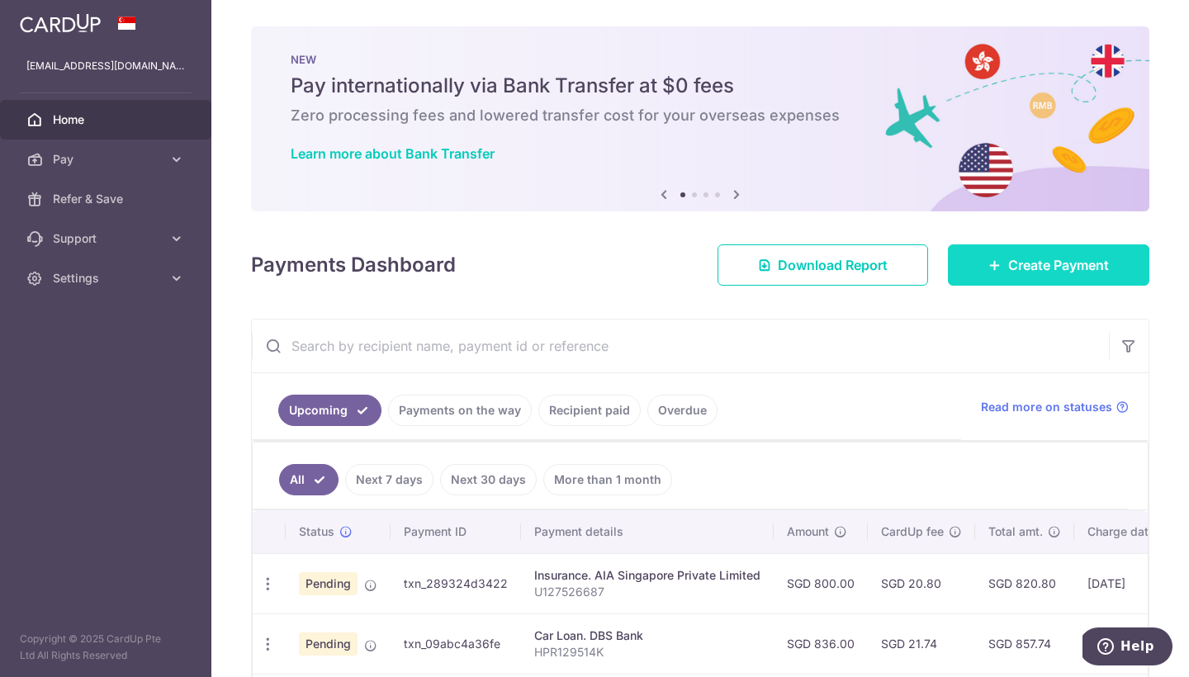
click at [976, 263] on link "Create Payment" at bounding box center [1048, 264] width 201 height 41
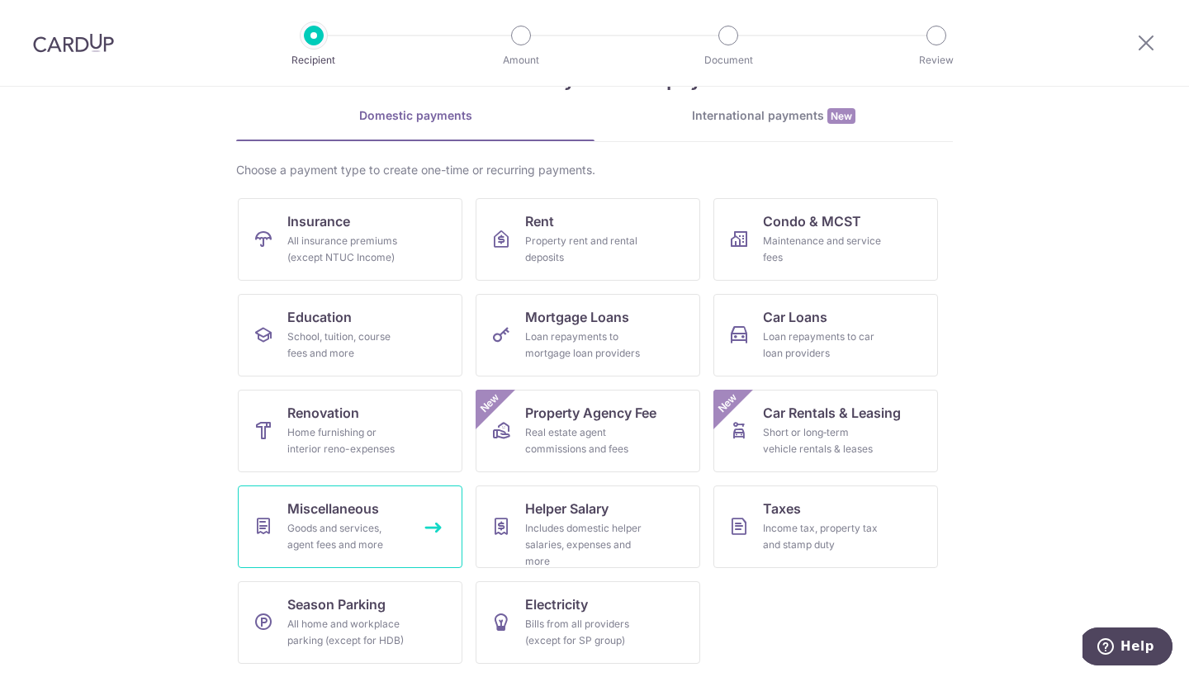
scroll to position [62, 0]
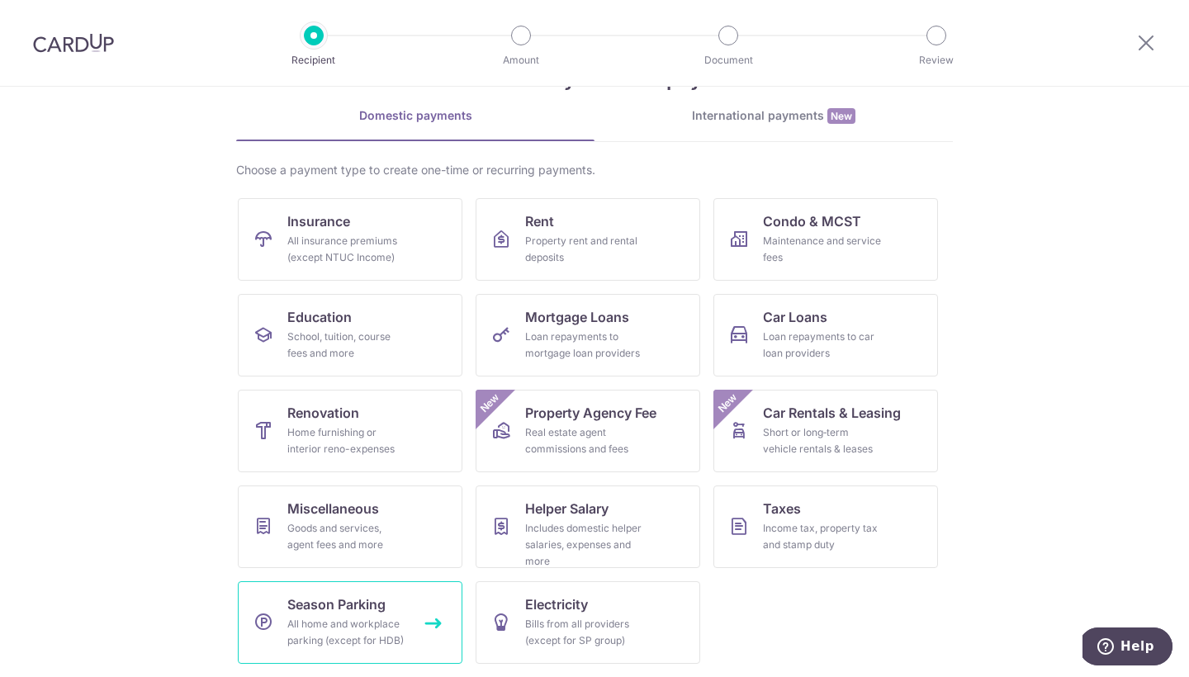
click at [410, 622] on link "Season Parking All home and workplace parking (except for HDB)" at bounding box center [350, 622] width 225 height 83
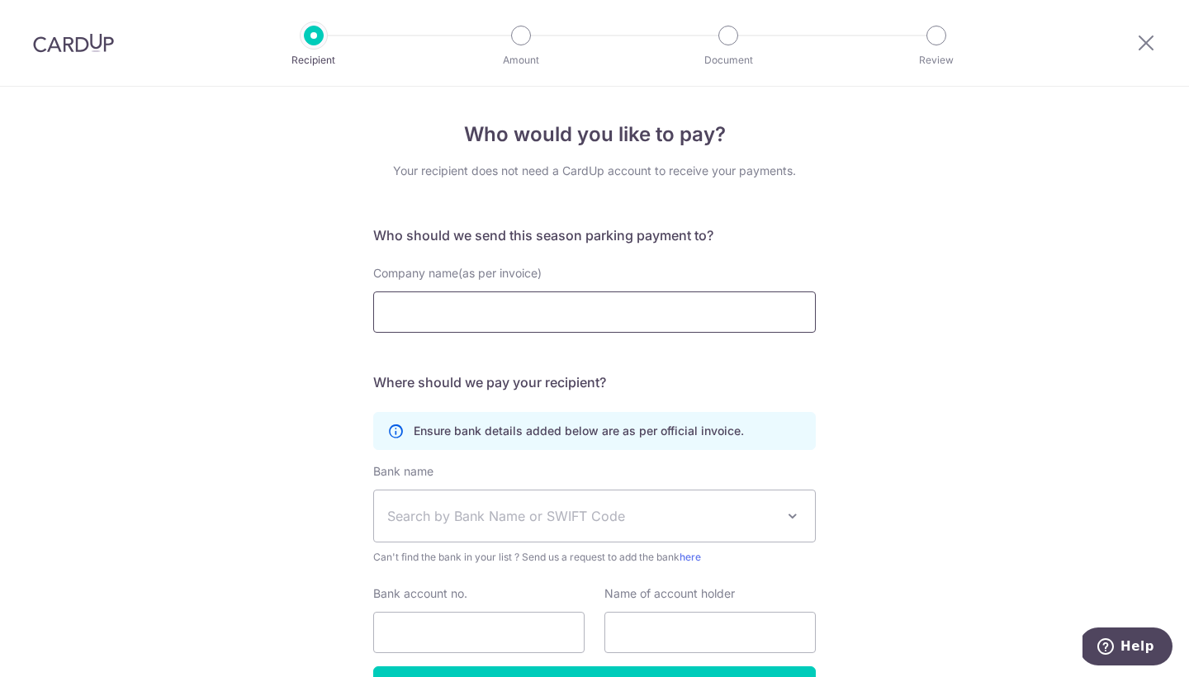
click at [521, 317] on input "Company name(as per invoice)" at bounding box center [594, 311] width 442 height 41
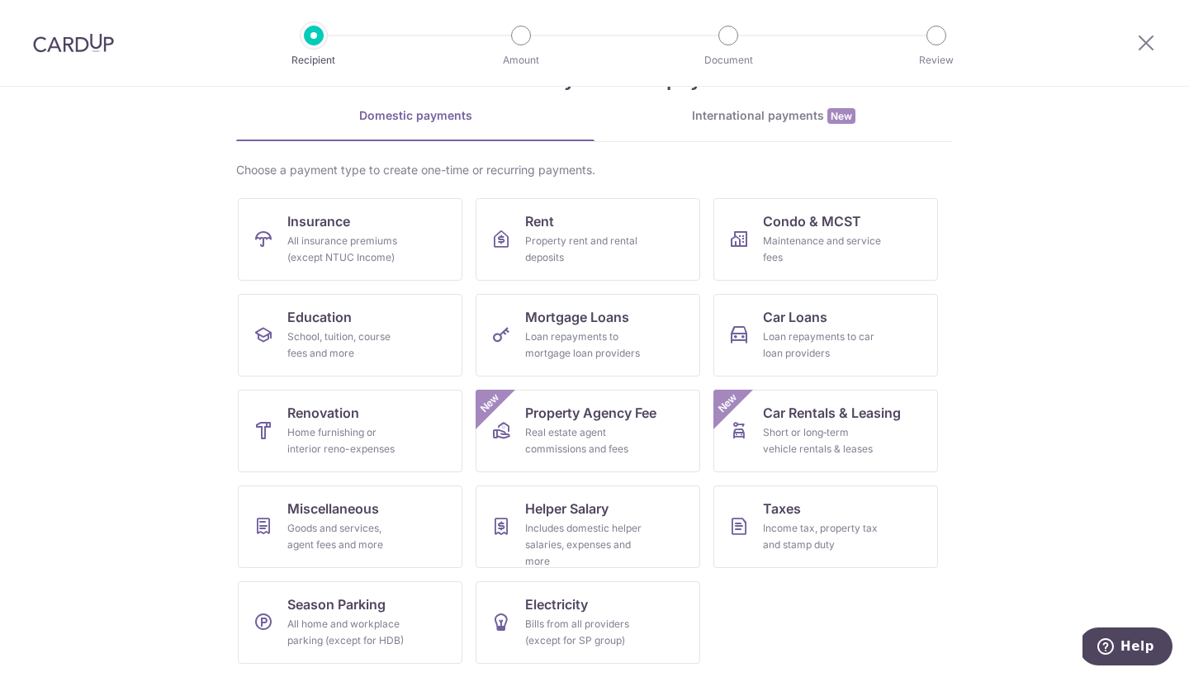
scroll to position [62, 0]
click at [375, 253] on div "All insurance premiums (except NTUC Income)" at bounding box center [346, 249] width 119 height 33
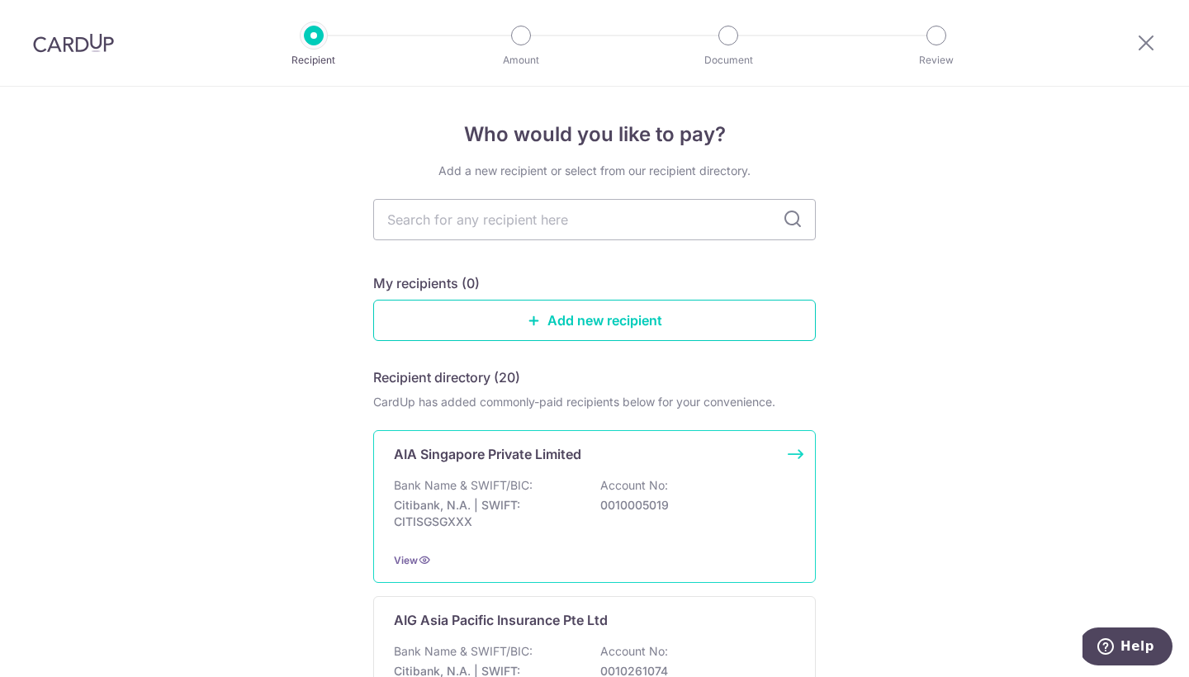
click at [634, 522] on div "Bank Name & SWIFT/BIC: Citibank, N.A. | SWIFT: CITISGSGXXX Account No: 00100050…" at bounding box center [594, 507] width 401 height 61
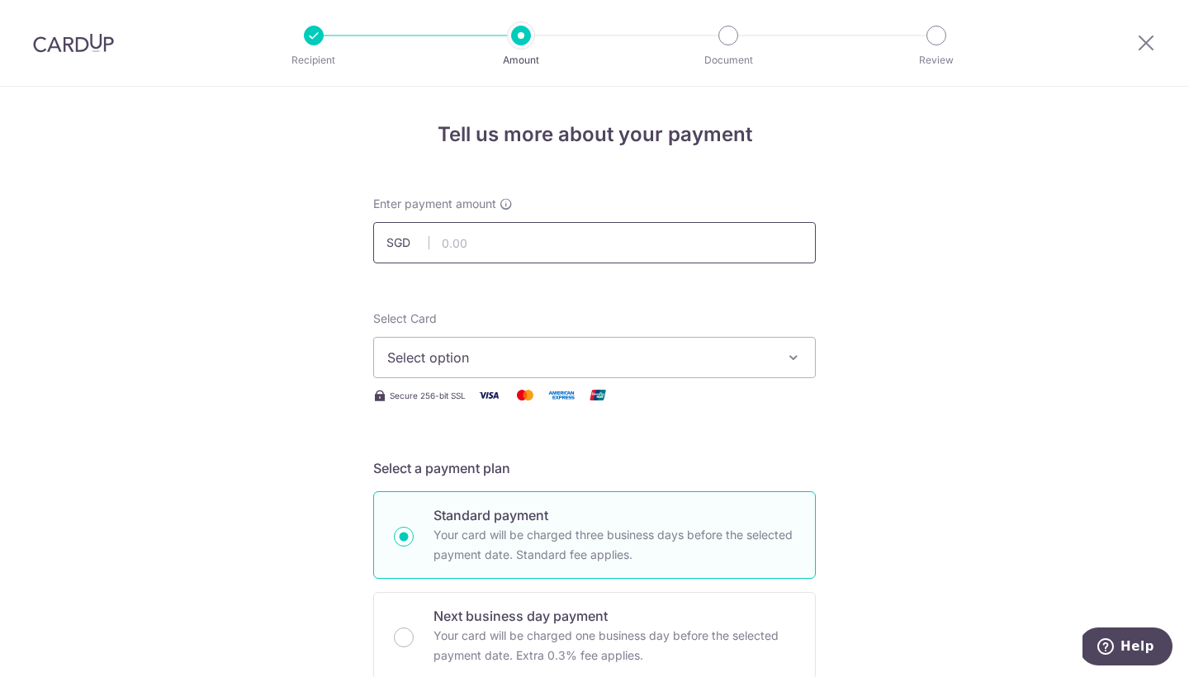
click at [548, 235] on input "text" at bounding box center [594, 242] width 442 height 41
type input "260.00"
click at [482, 356] on span "Select option" at bounding box center [579, 357] width 385 height 20
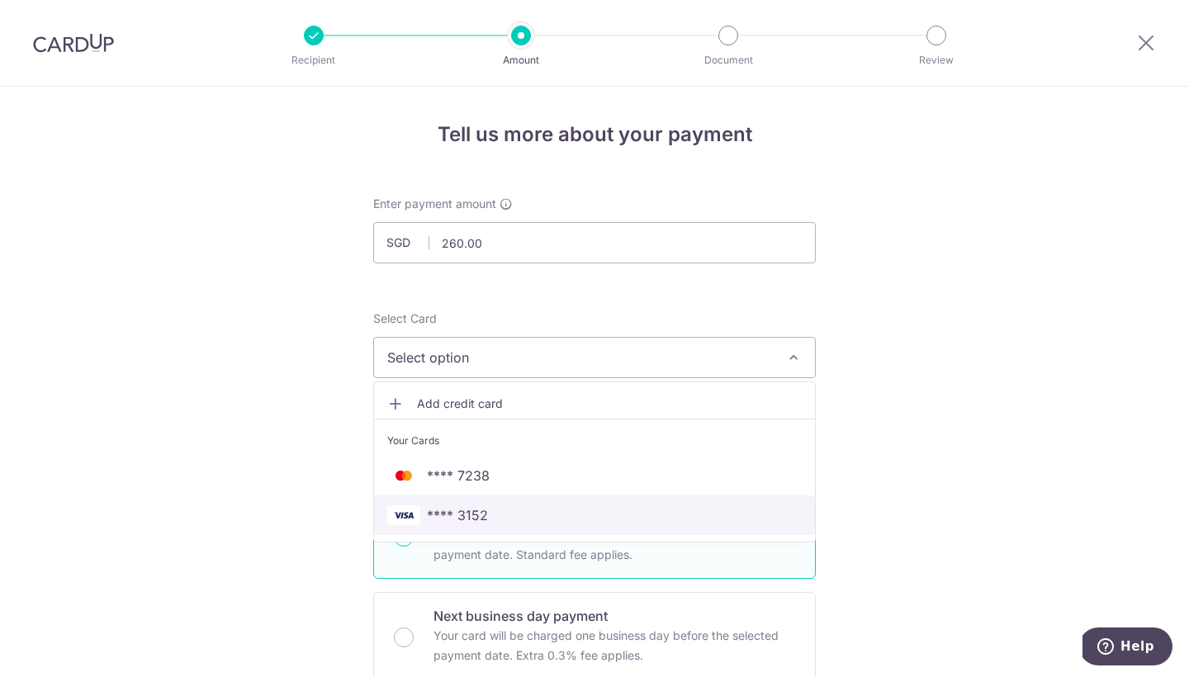
click at [497, 508] on span "**** 3152" at bounding box center [594, 515] width 414 height 20
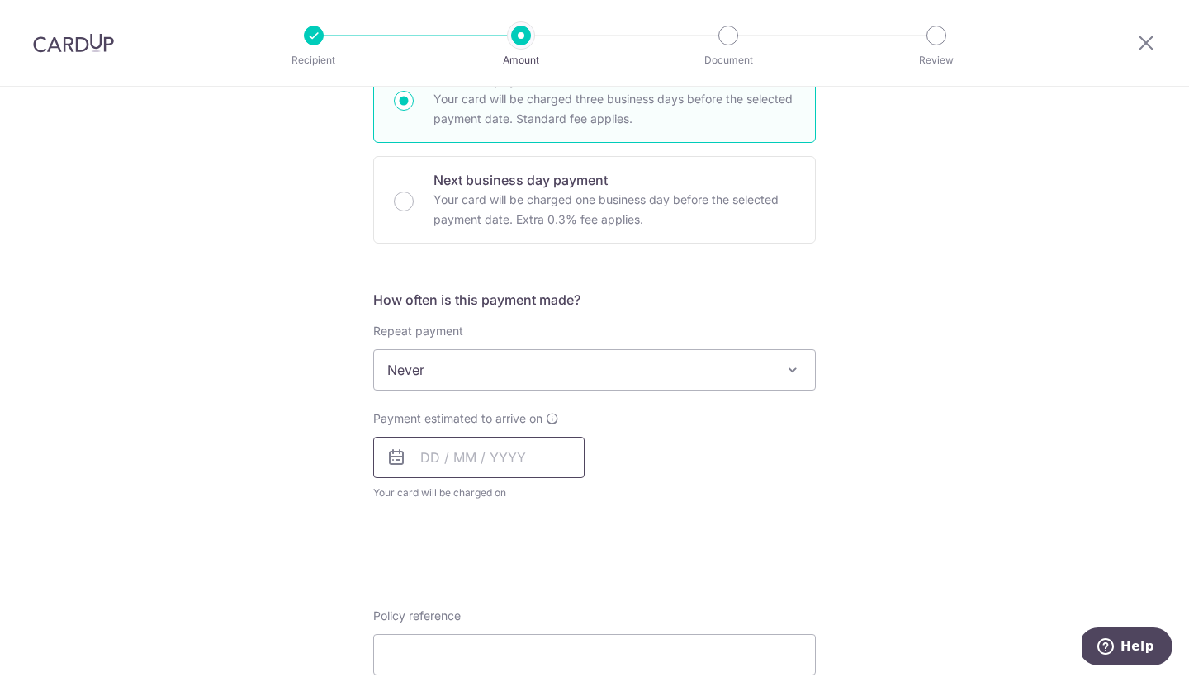
scroll to position [448, 0]
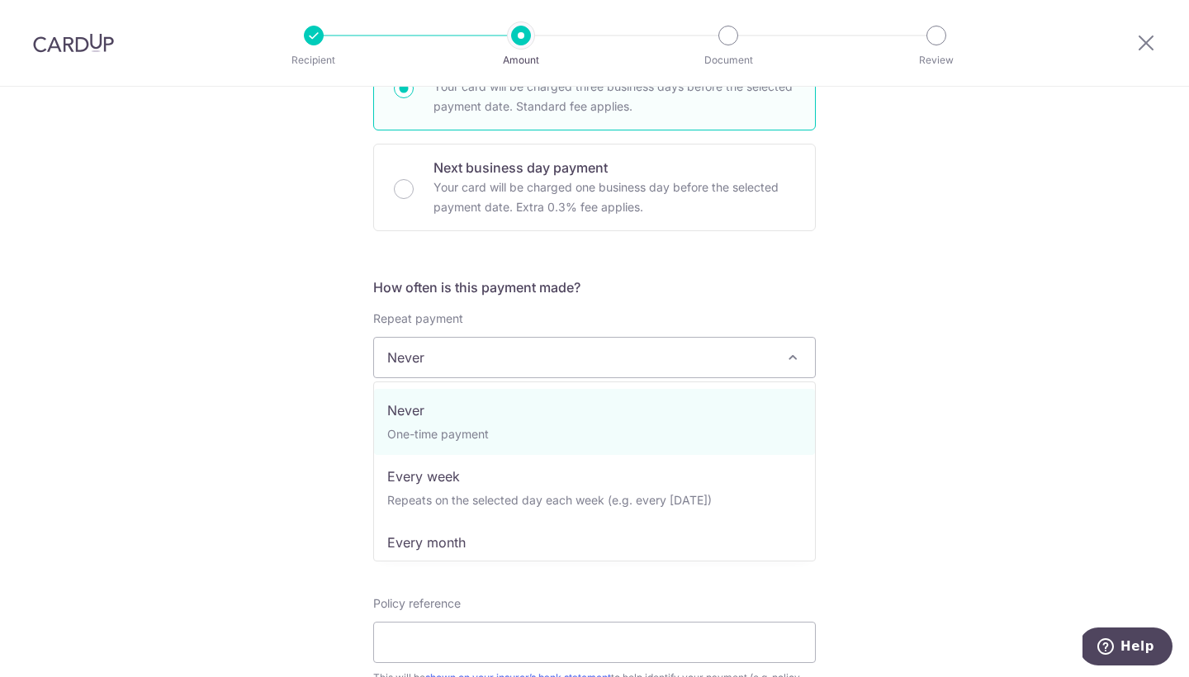
click at [556, 369] on span "Never" at bounding box center [594, 358] width 441 height 40
select select "3"
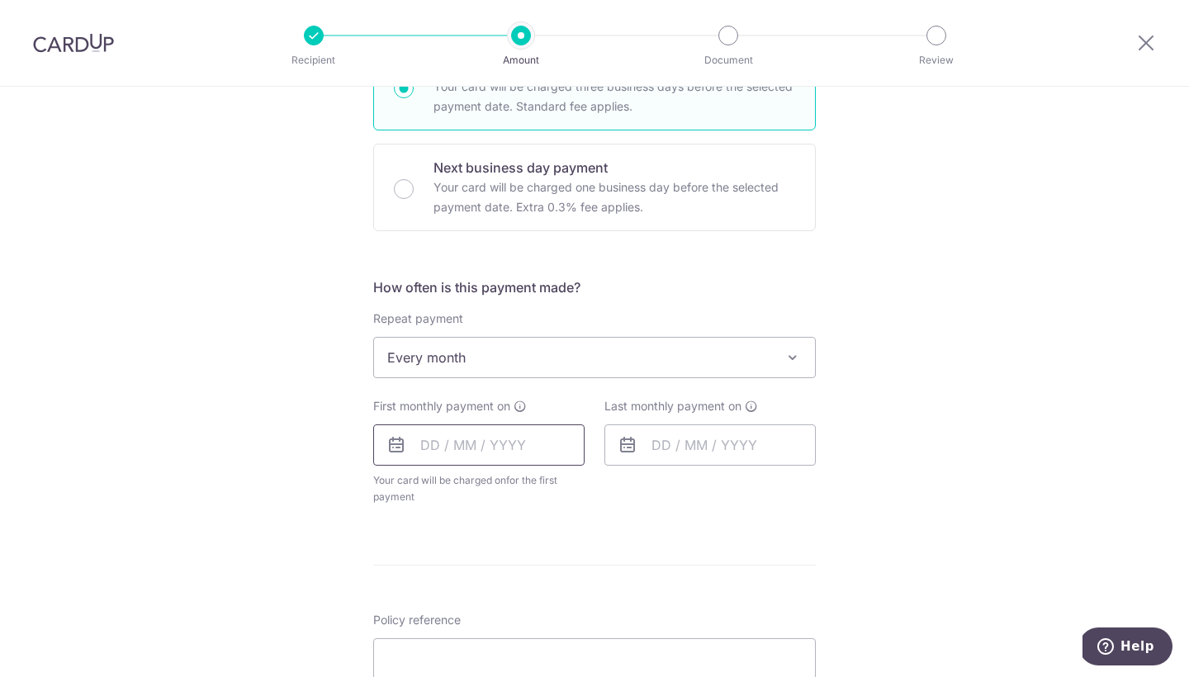
click at [439, 446] on input "text" at bounding box center [478, 444] width 211 height 41
click at [605, 483] on link "Next" at bounding box center [607, 490] width 20 height 20
click at [610, 599] on link "13" at bounding box center [605, 595] width 26 height 26
type input "[DATE]"
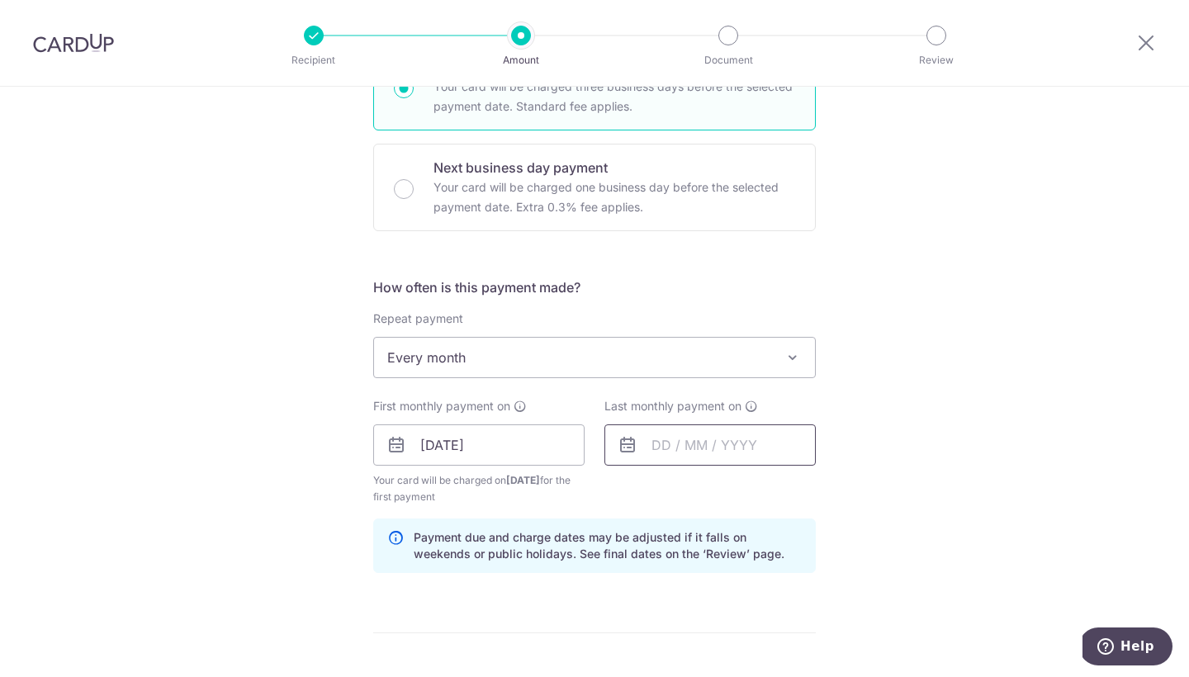
click at [648, 453] on input "text" at bounding box center [709, 444] width 211 height 41
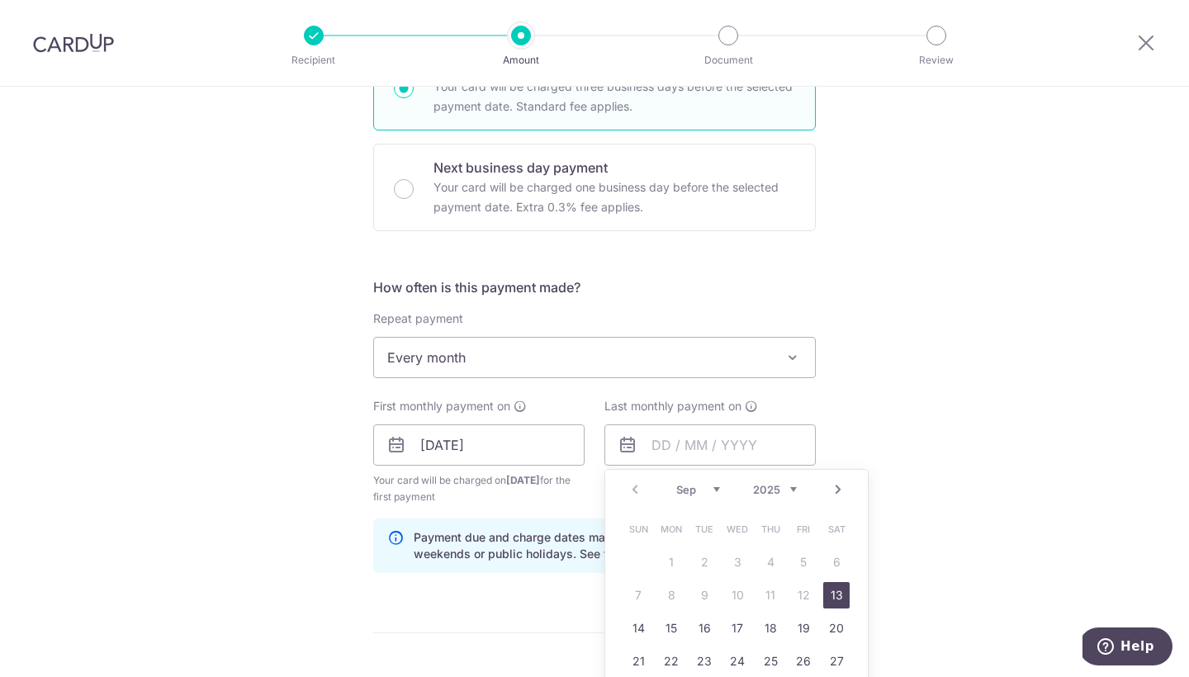
click at [834, 490] on link "Next" at bounding box center [838, 490] width 20 height 20
click at [838, 598] on link "13" at bounding box center [836, 595] width 26 height 26
type input "13/12/2025"
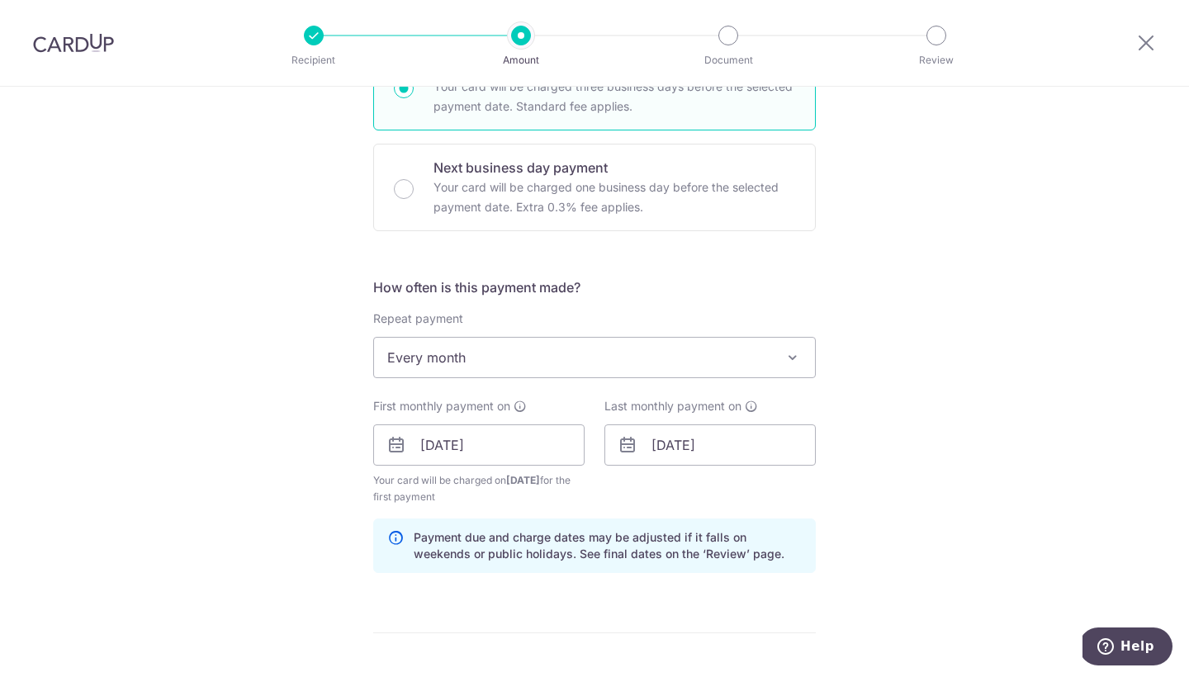
click at [892, 454] on div "Tell us more about your payment Enter payment amount SGD 260.00 260.00 Select C…" at bounding box center [594, 426] width 1189 height 1577
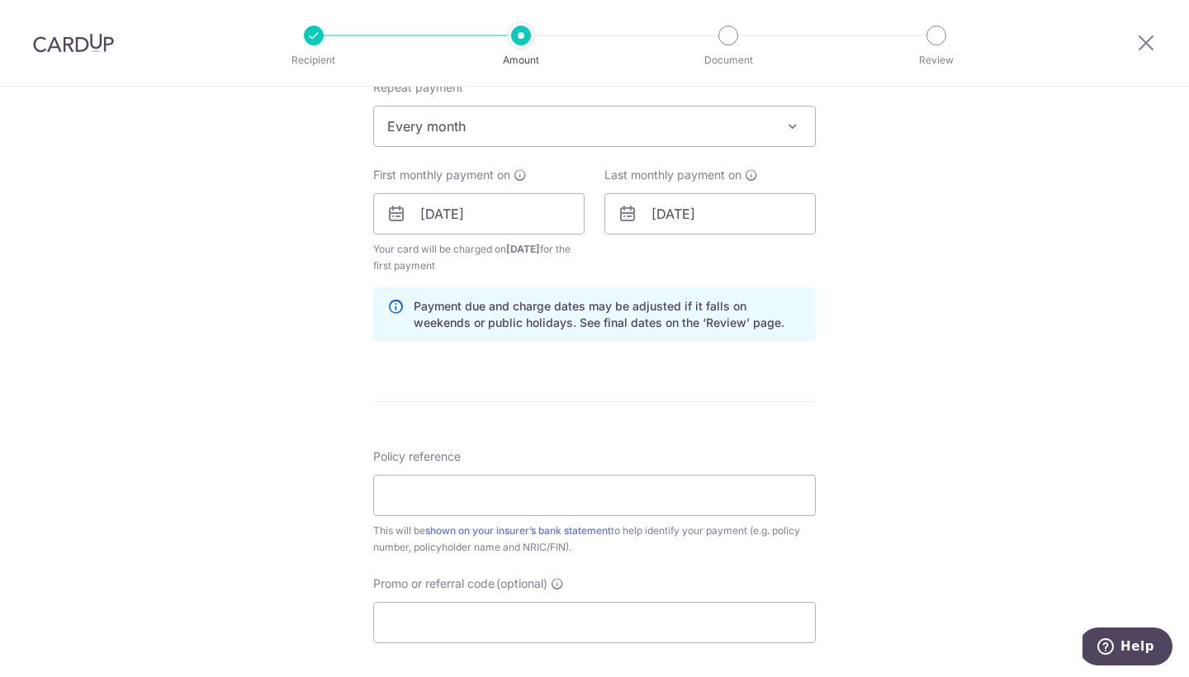
scroll to position [760, 0]
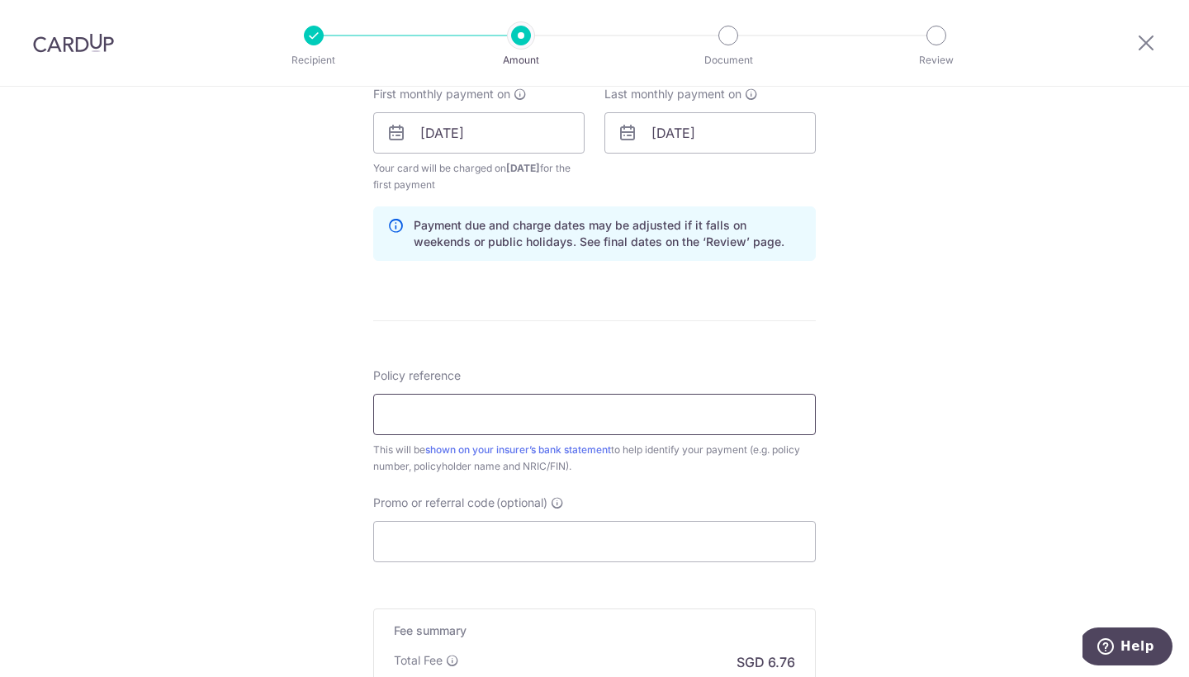
click at [643, 409] on input "Policy reference" at bounding box center [594, 414] width 442 height 41
type input "U127526674"
click at [589, 546] on input "Promo or referral code (optional)" at bounding box center [594, 541] width 442 height 41
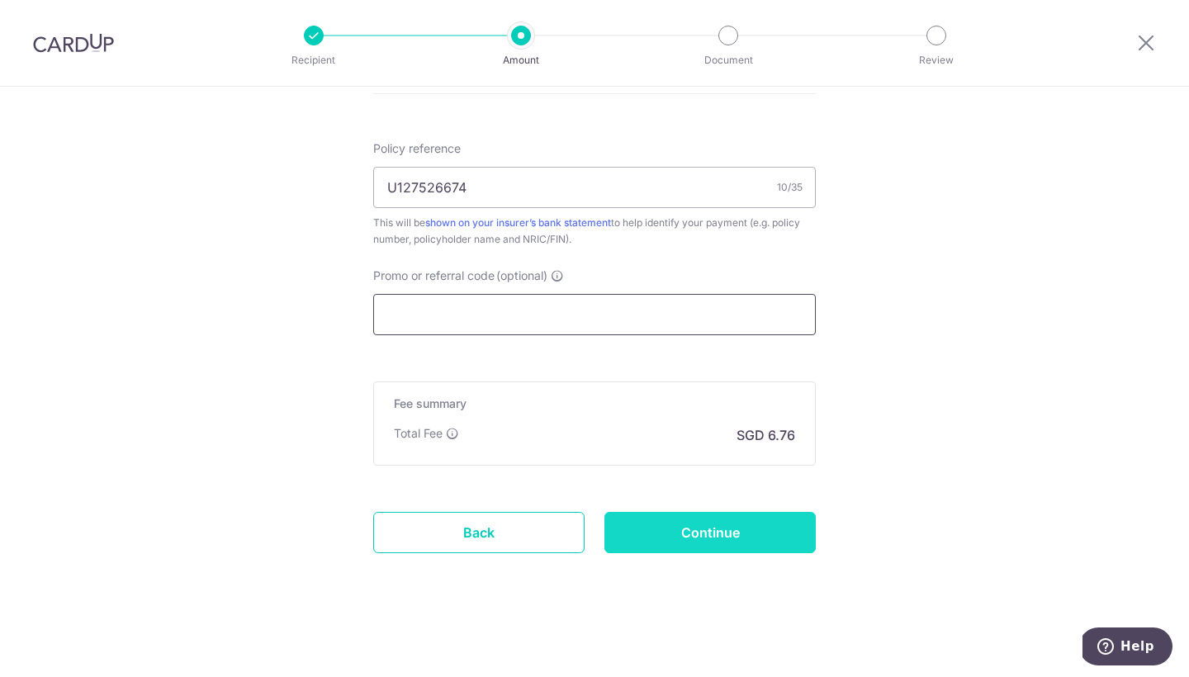
scroll to position [987, 0]
click at [712, 521] on input "Continue" at bounding box center [709, 532] width 211 height 41
type input "Create Schedule"
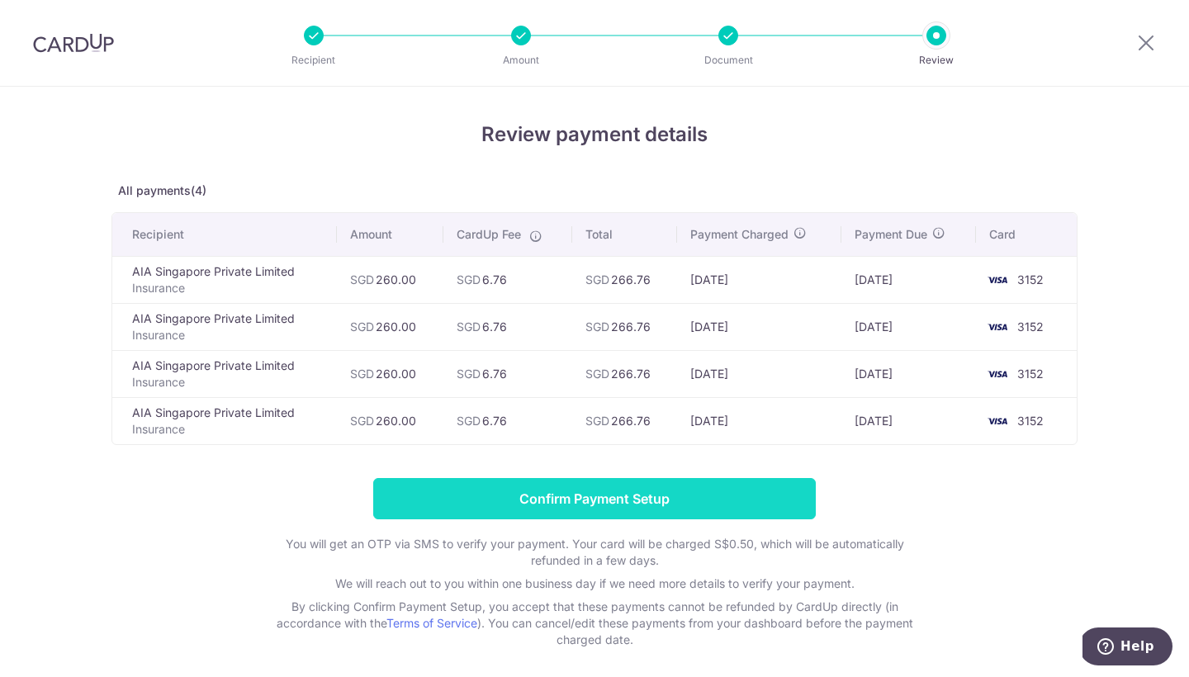
click at [710, 512] on input "Confirm Payment Setup" at bounding box center [594, 498] width 442 height 41
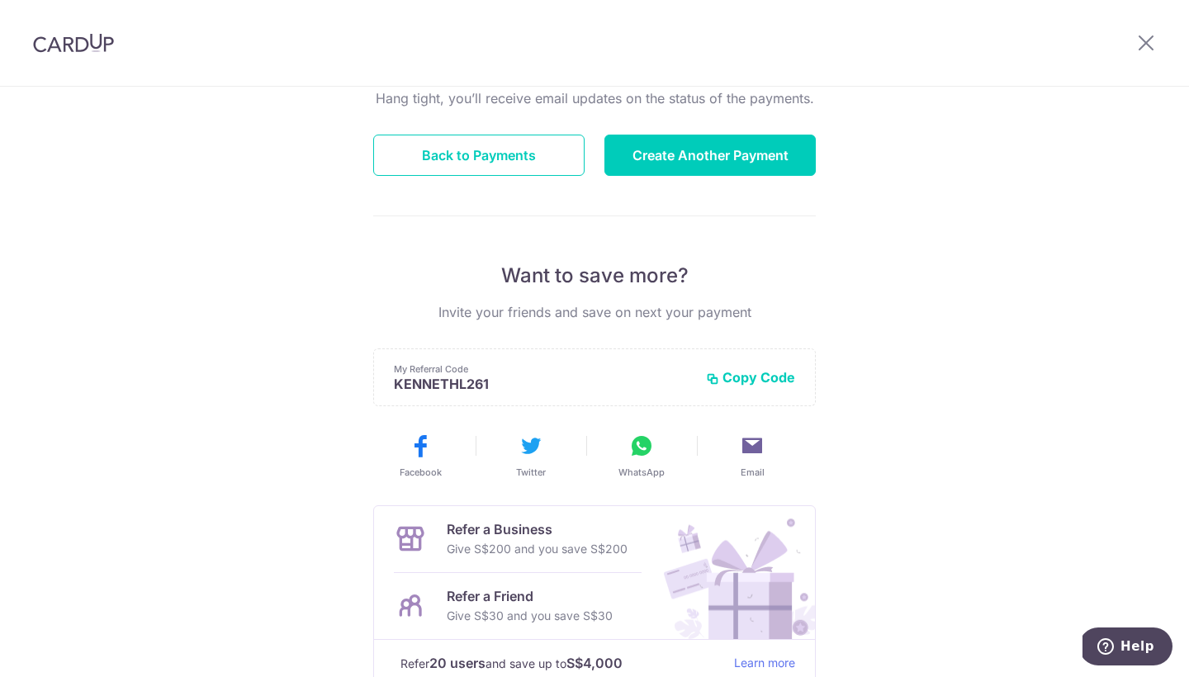
scroll to position [68, 0]
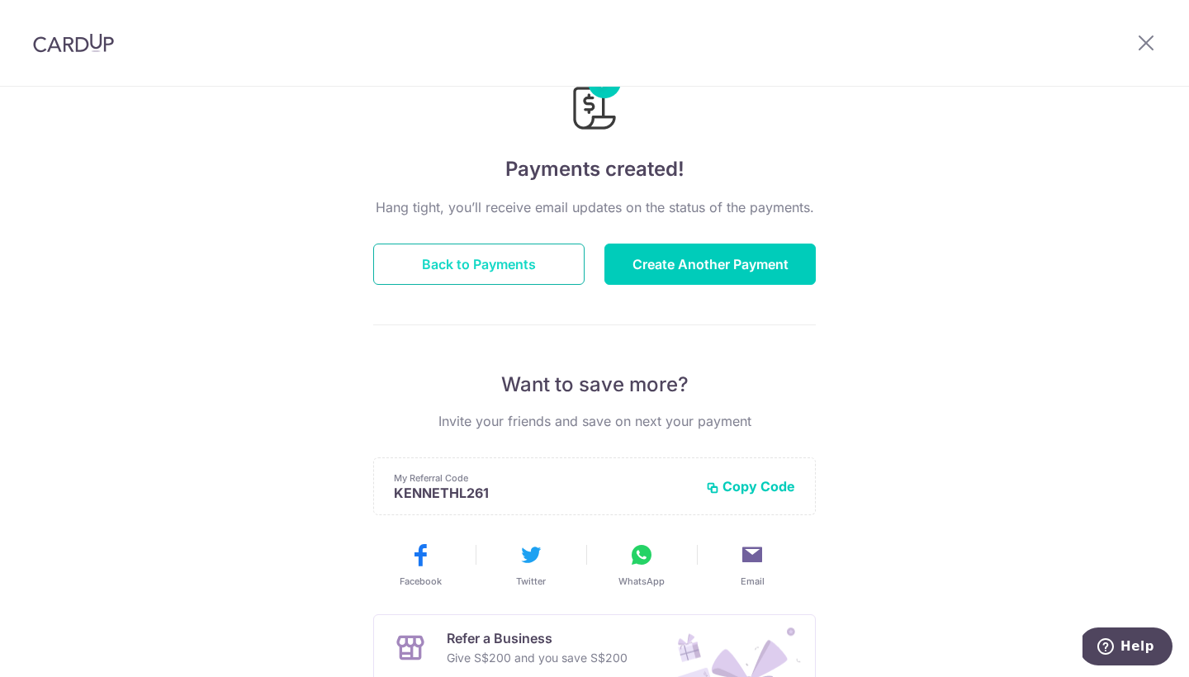
click at [490, 276] on button "Back to Payments" at bounding box center [478, 263] width 211 height 41
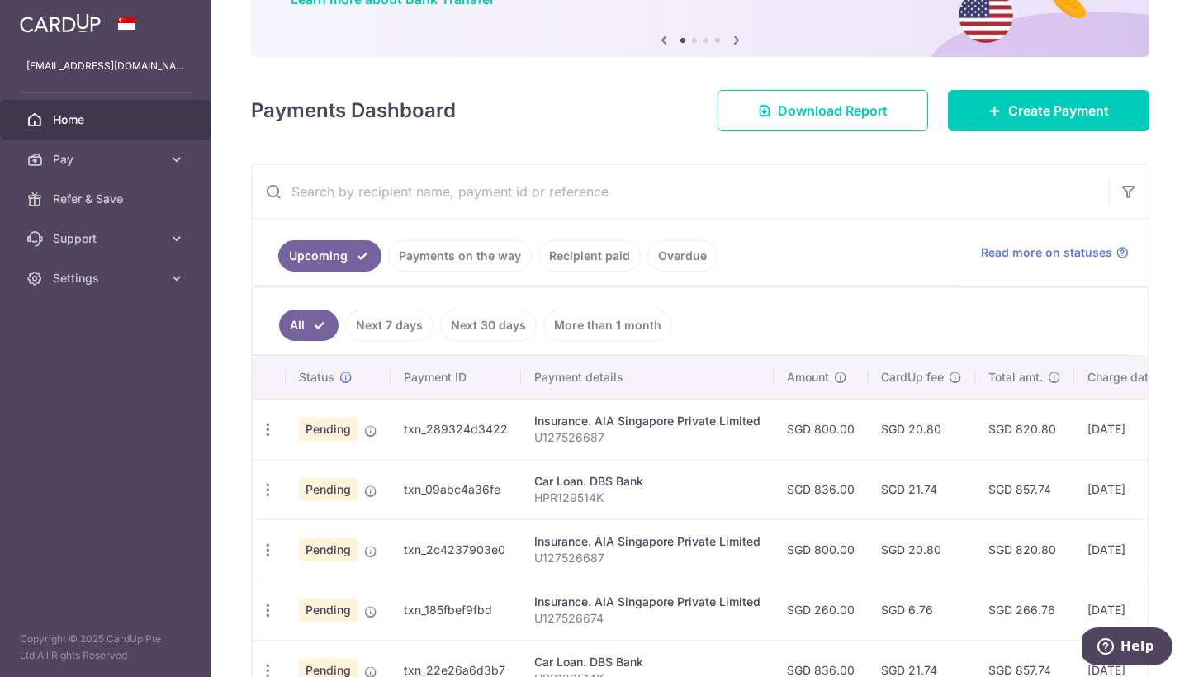
scroll to position [92, 0]
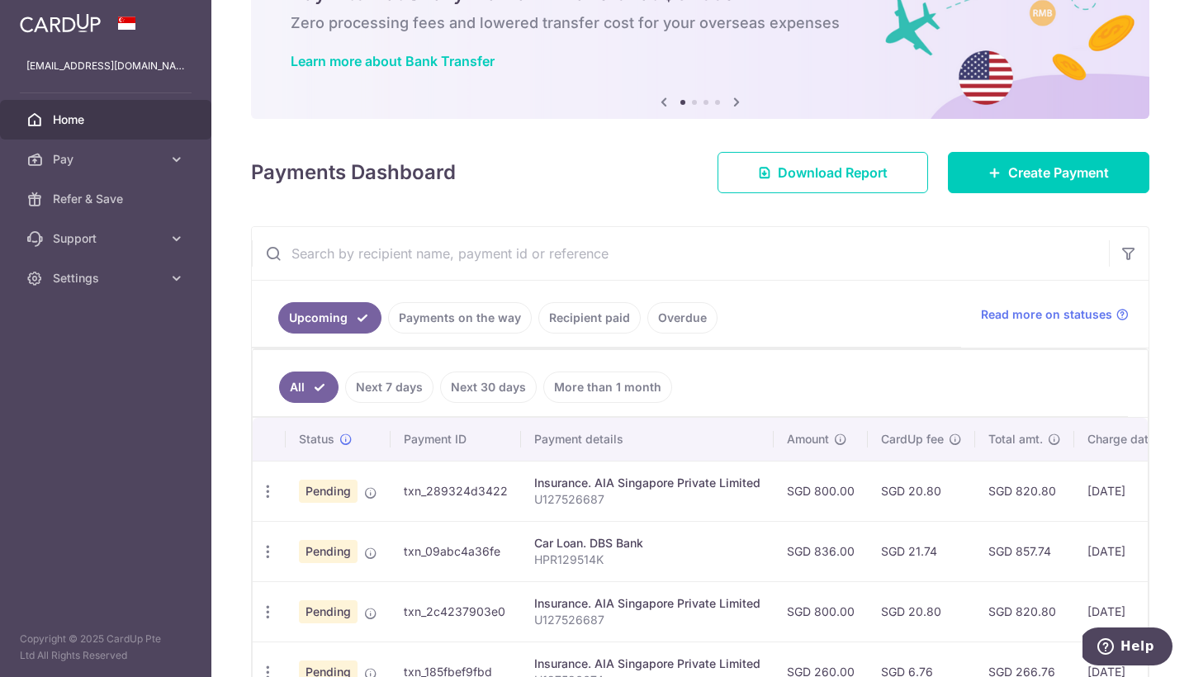
click at [402, 387] on link "Next 7 days" at bounding box center [389, 386] width 88 height 31
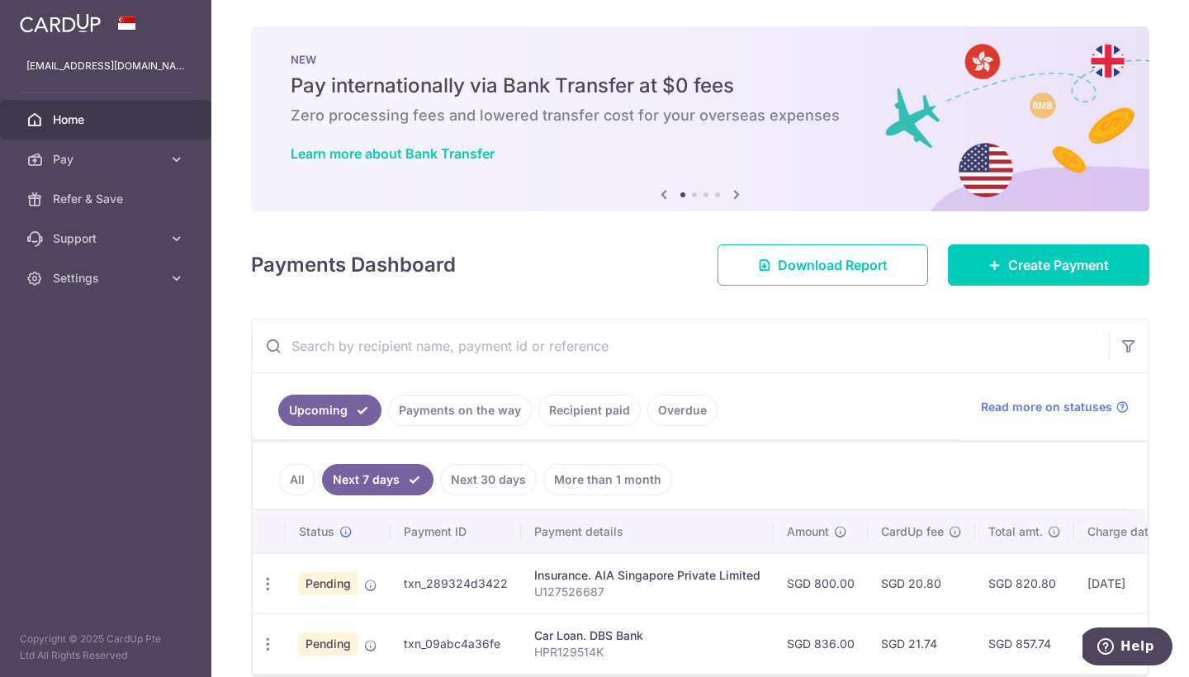
scroll to position [0, 0]
click at [845, 337] on input "text" at bounding box center [680, 345] width 857 height 53
